Goal: Information Seeking & Learning: Check status

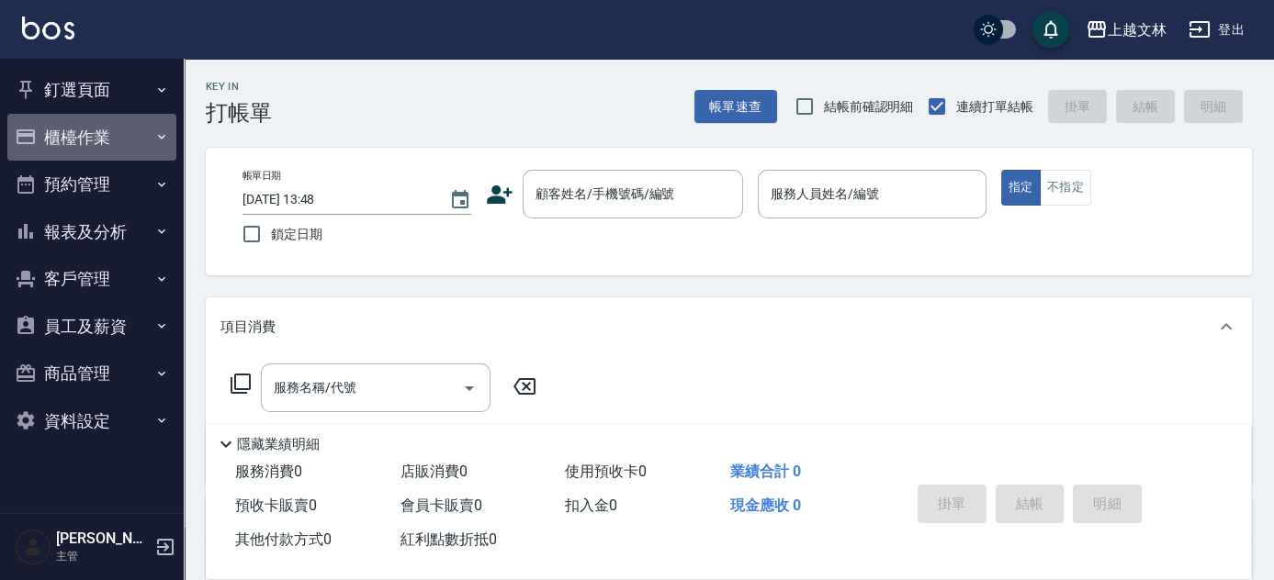
click at [129, 140] on button "櫃檯作業" at bounding box center [91, 138] width 169 height 48
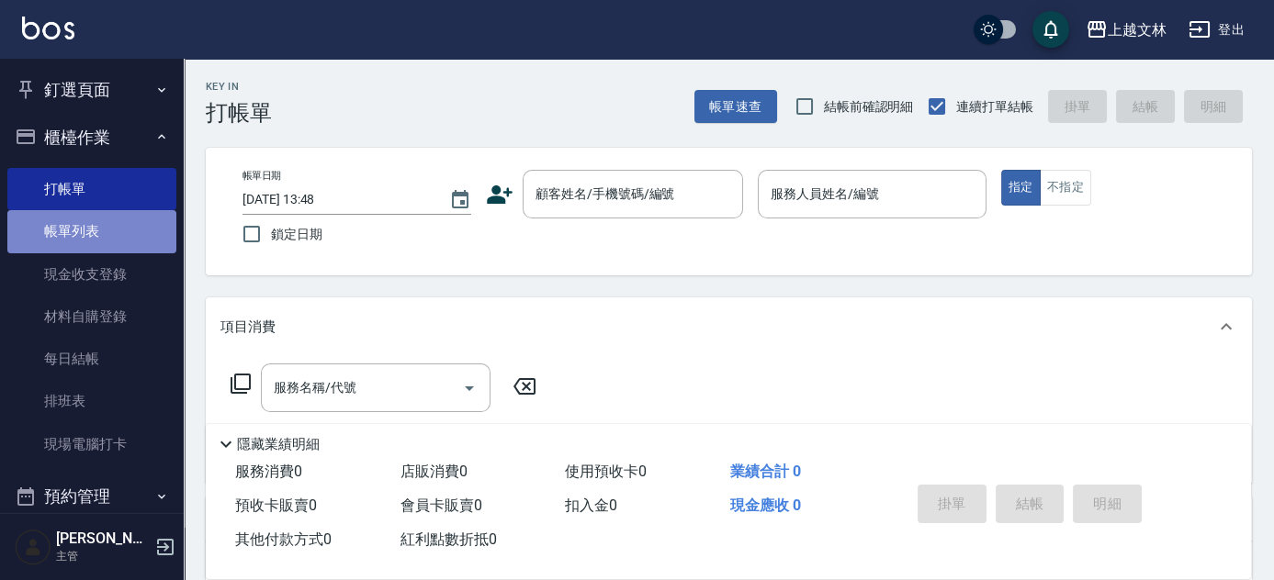
click at [129, 222] on link "帳單列表" at bounding box center [91, 231] width 169 height 42
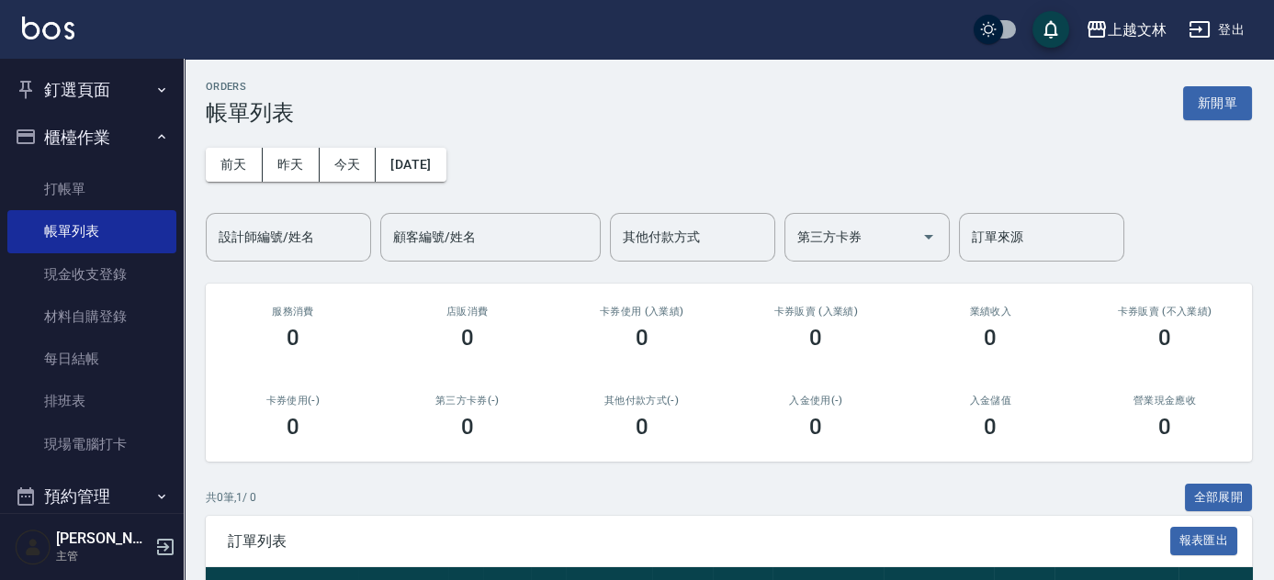
click at [115, 150] on button "櫃檯作業" at bounding box center [91, 138] width 169 height 48
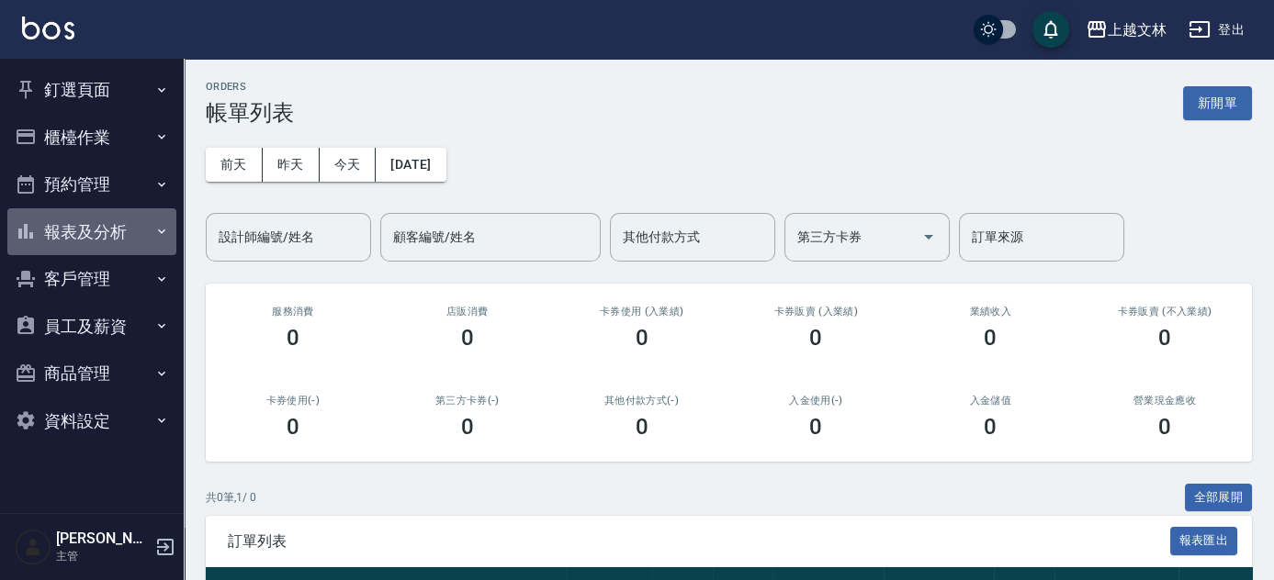
click at [123, 218] on button "報表及分析" at bounding box center [91, 232] width 169 height 48
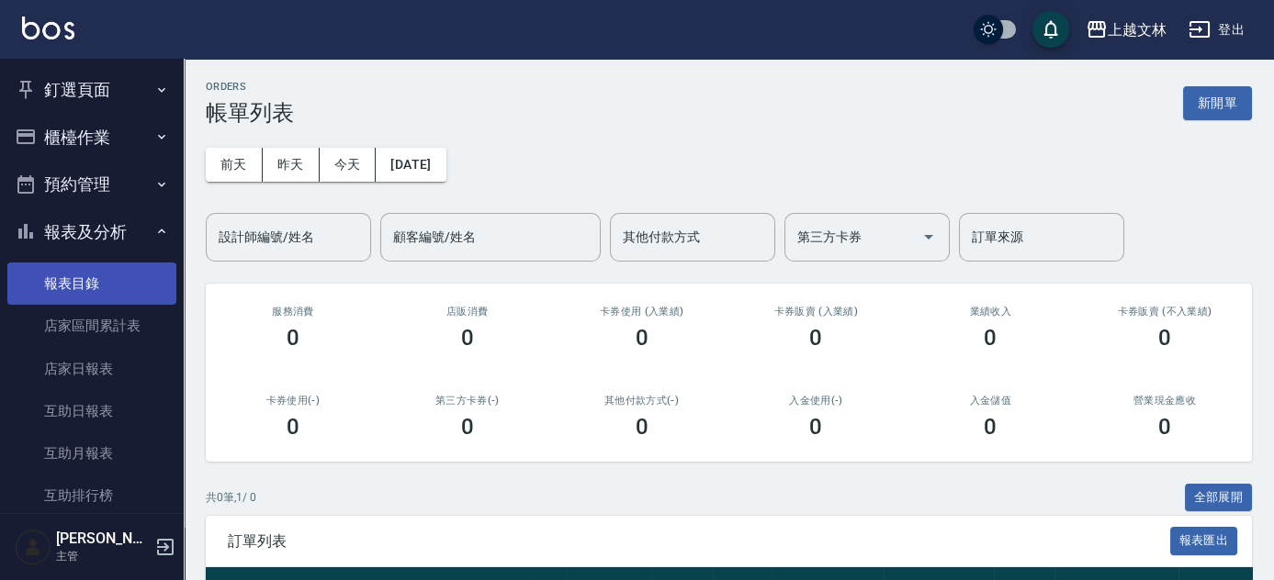
click at [110, 286] on link "報表目錄" at bounding box center [91, 284] width 169 height 42
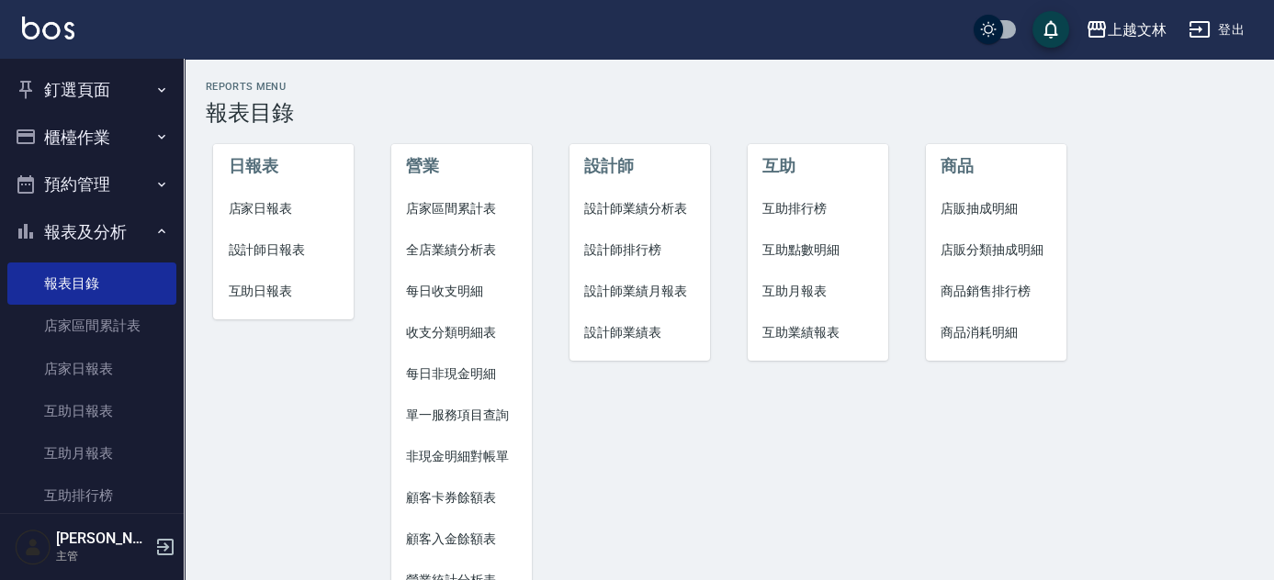
click at [290, 213] on span "店家日報表" at bounding box center [283, 208] width 111 height 19
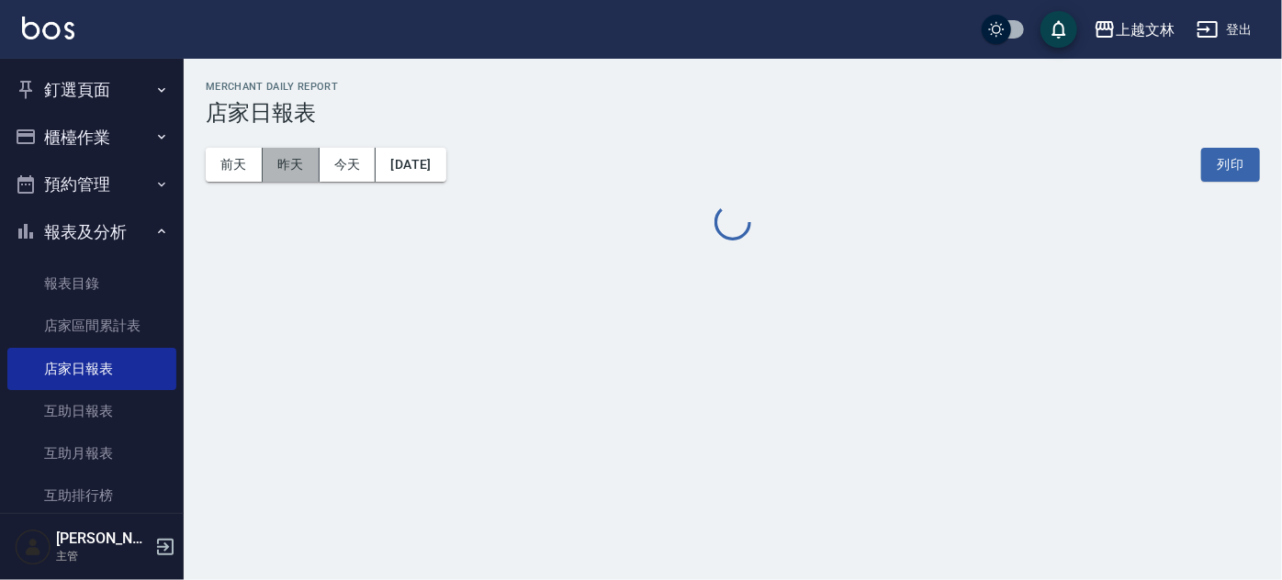
click at [288, 174] on button "昨天" at bounding box center [291, 165] width 57 height 34
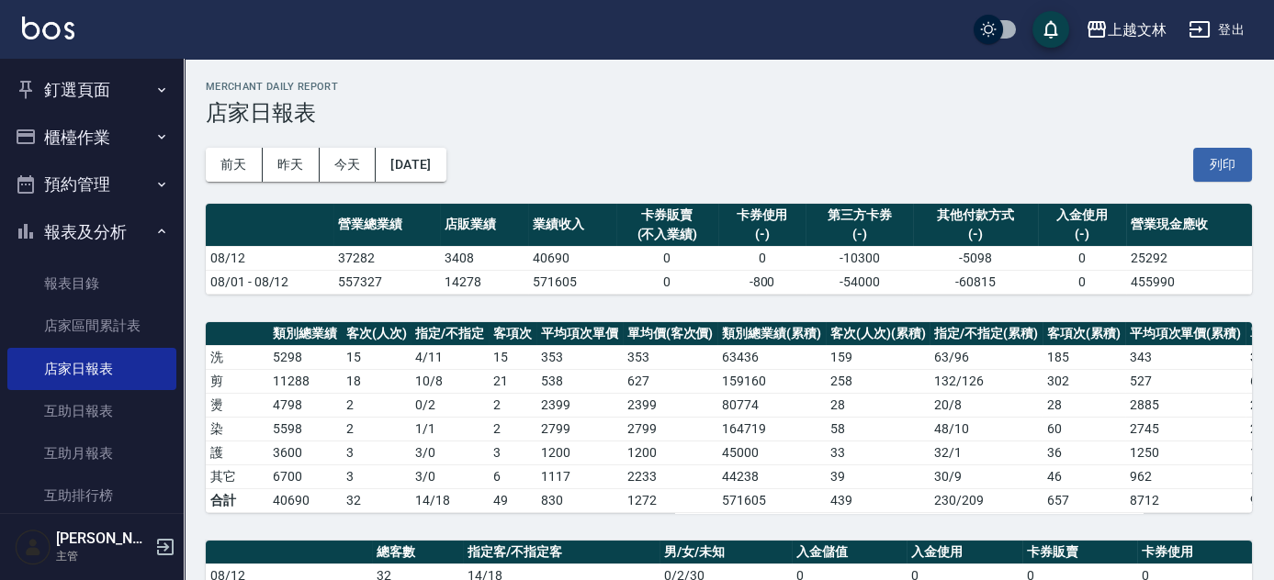
scroll to position [507, 0]
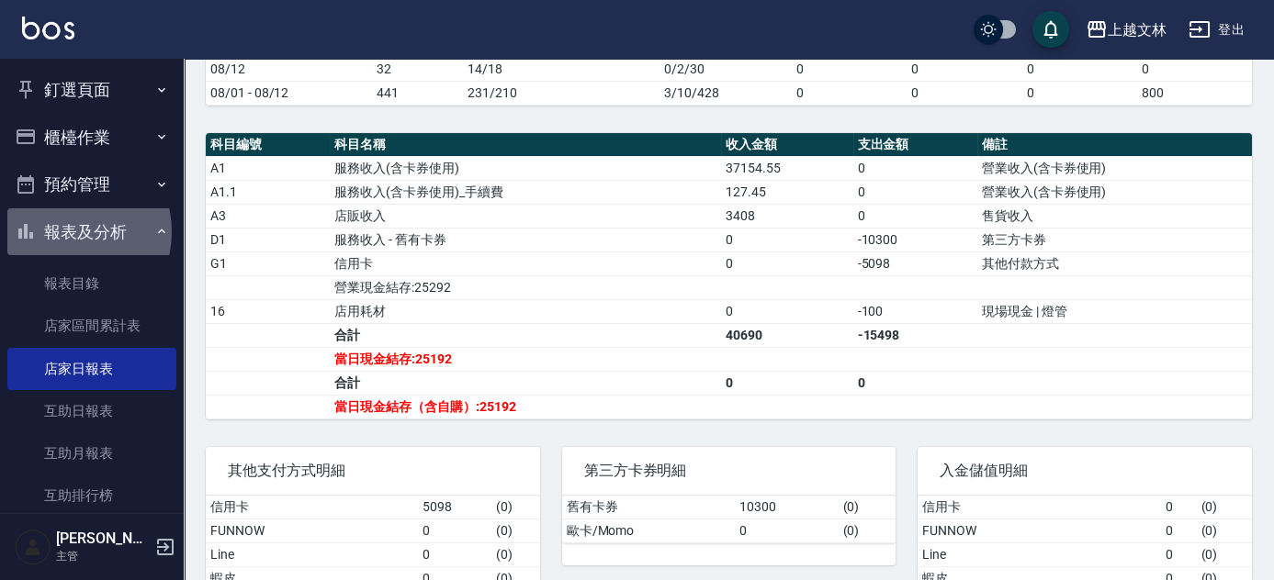
click at [66, 231] on button "報表及分析" at bounding box center [91, 232] width 169 height 48
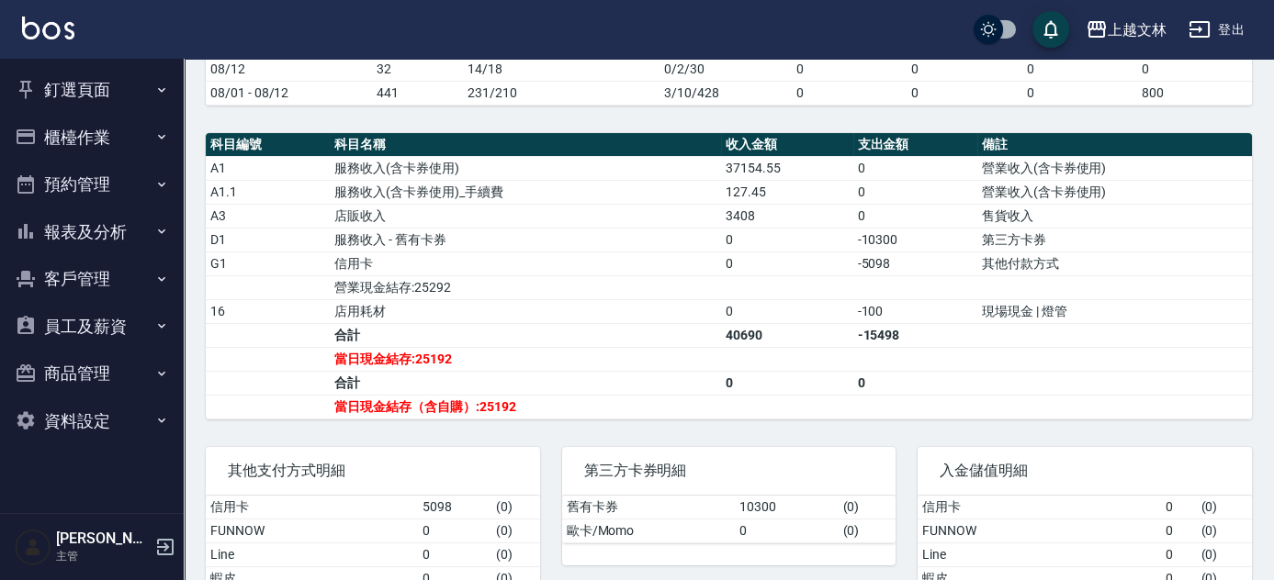
click at [106, 146] on button "櫃檯作業" at bounding box center [91, 138] width 169 height 48
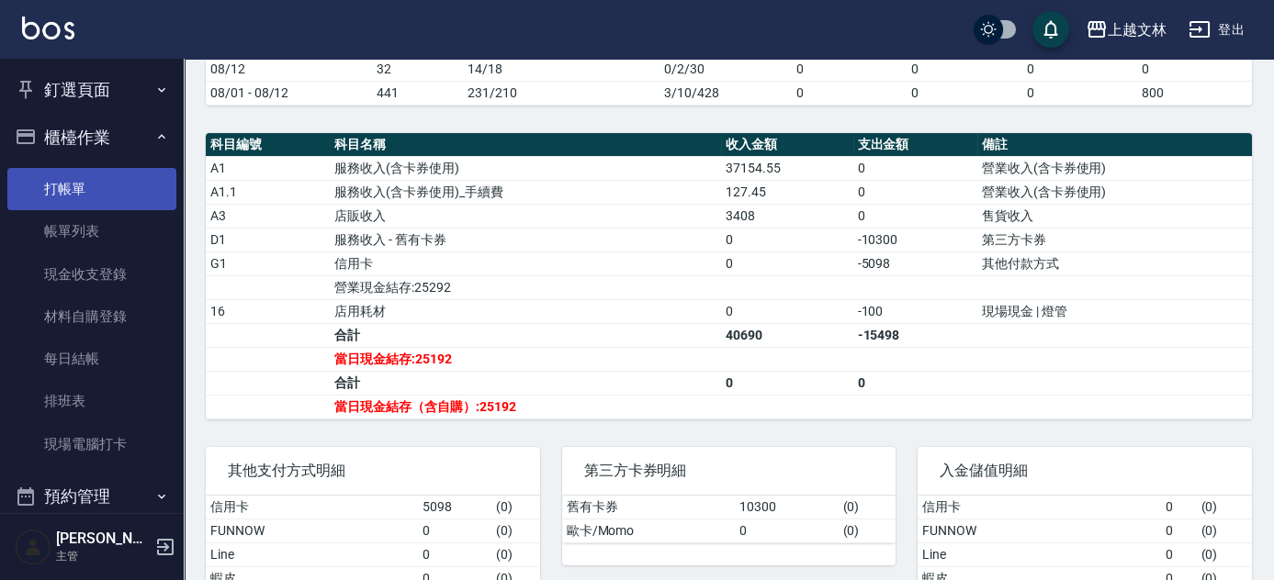
click at [107, 174] on link "打帳單" at bounding box center [91, 189] width 169 height 42
